Goal: Information Seeking & Learning: Get advice/opinions

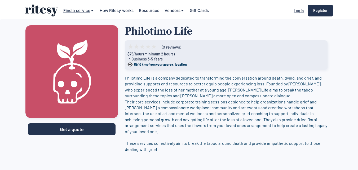
click at [78, 9] on div "Find a service" at bounding box center [76, 11] width 27 height 6
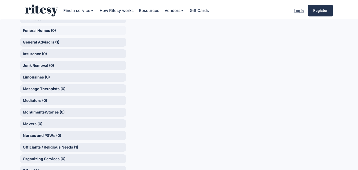
scroll to position [212, 0]
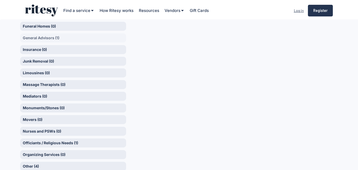
click at [33, 36] on div "General Advisors (1)" at bounding box center [73, 37] width 106 height 9
